Goal: Information Seeking & Learning: Learn about a topic

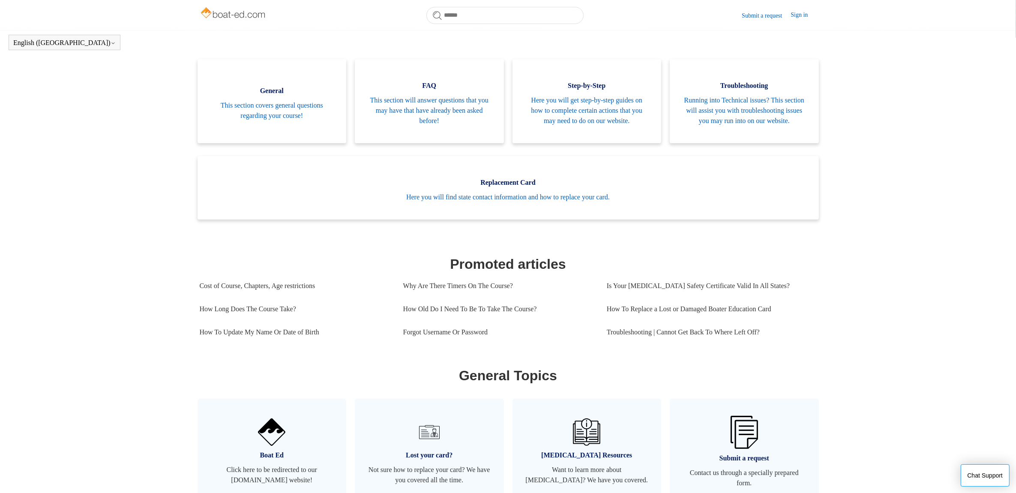
scroll to position [243, 0]
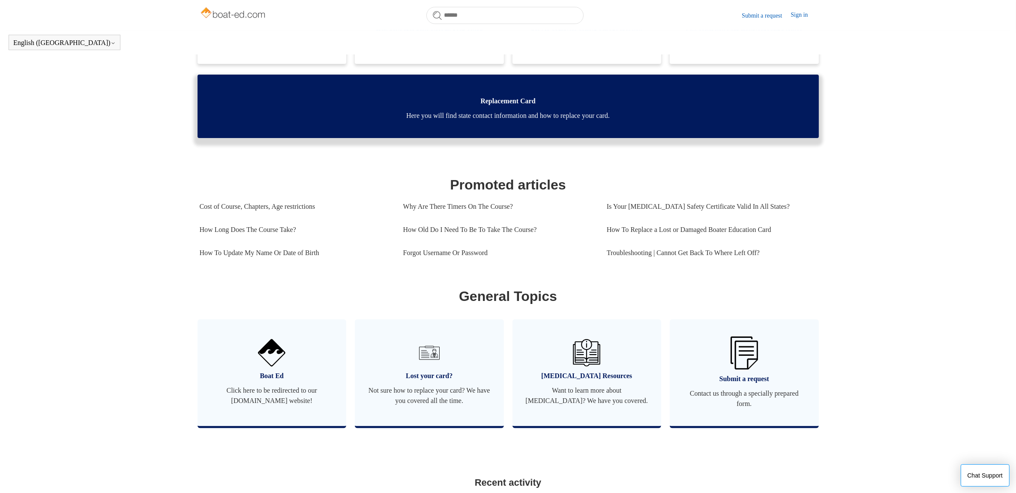
click at [416, 121] on span "Here you will find state contact information and how to replace your card." at bounding box center [507, 116] width 595 height 10
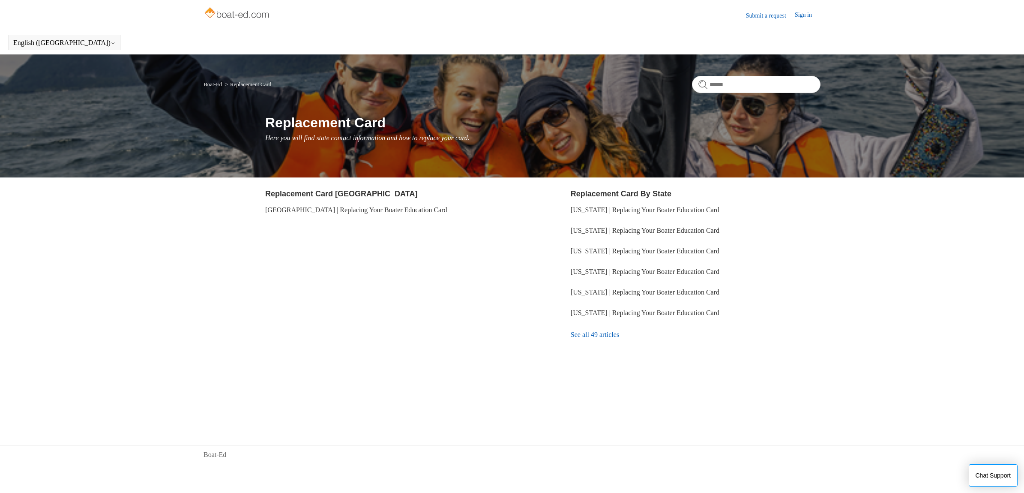
click at [897, 299] on main "Boat-Ed Replacement Card Replacement Card Here you will find state contact info…" at bounding box center [512, 236] width 1024 height 365
click at [76, 258] on main "Boat-Ed Replacement Card Replacement Card Here you will find state contact info…" at bounding box center [512, 236] width 1024 height 365
click at [276, 323] on section "Replacement Card [GEOGRAPHIC_DATA] [GEOGRAPHIC_DATA] | Replacing Your Boater Ed…" at bounding box center [390, 267] width 250 height 158
